Goal: Task Accomplishment & Management: Manage account settings

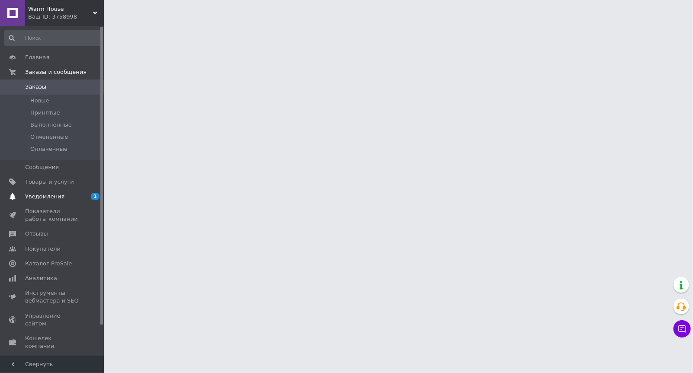
click at [57, 194] on span "Уведомления" at bounding box center [44, 197] width 39 height 8
click at [57, 289] on span "Инструменты вебмастера и SEO" at bounding box center [52, 297] width 55 height 16
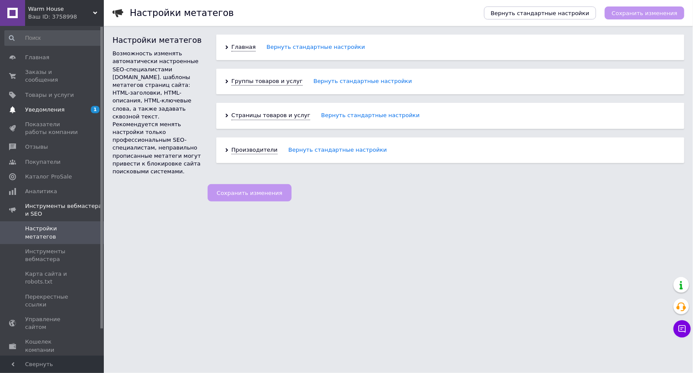
click at [42, 106] on span "Уведомления" at bounding box center [44, 110] width 39 height 8
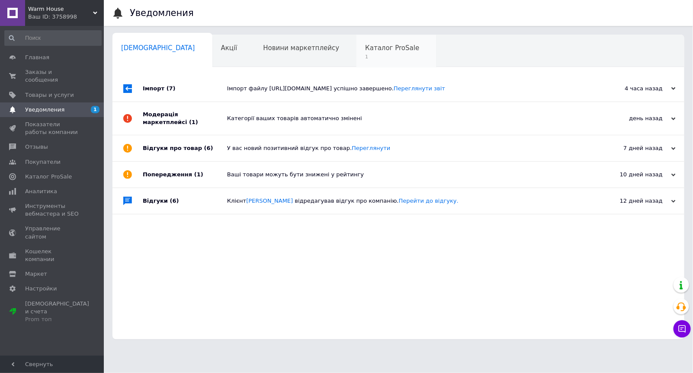
click at [365, 47] on span "Каталог ProSale" at bounding box center [392, 48] width 54 height 8
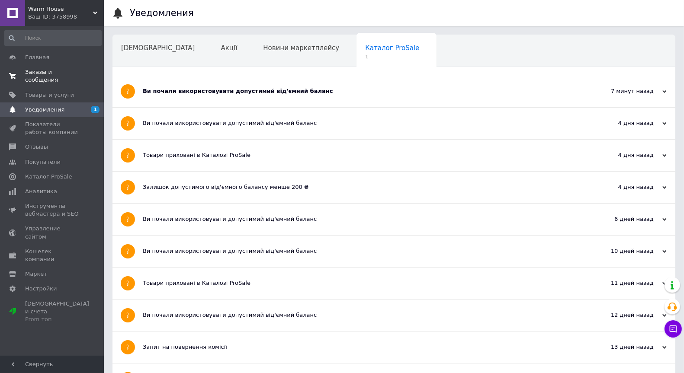
click at [29, 68] on span "Заказы и сообщения" at bounding box center [52, 76] width 55 height 16
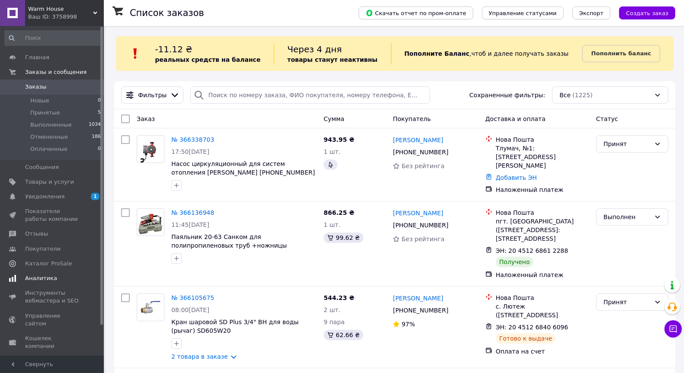
click at [39, 276] on span "Аналитика" at bounding box center [41, 279] width 32 height 8
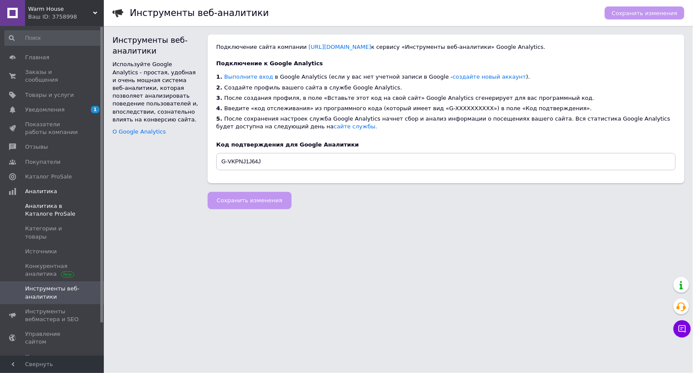
click at [43, 202] on span "Аналитика в Каталоге ProSale" at bounding box center [52, 210] width 55 height 16
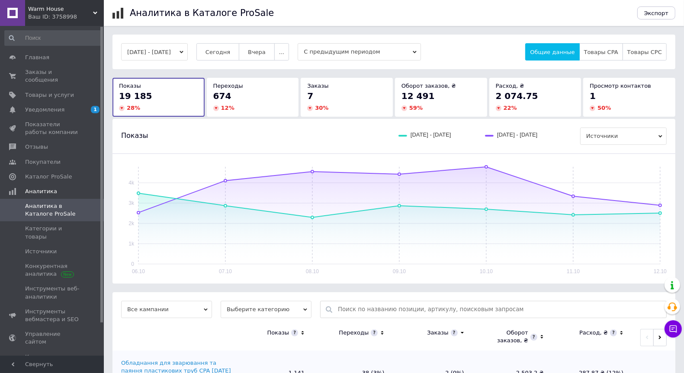
click at [267, 84] on div "Переходы" at bounding box center [252, 86] width 79 height 8
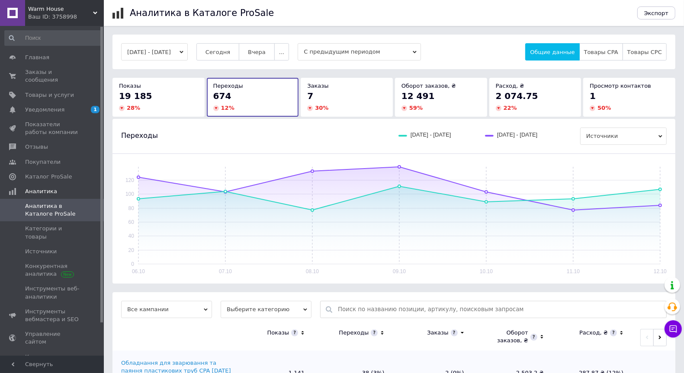
click at [346, 96] on div "7" at bounding box center [346, 96] width 79 height 12
